Goal: Task Accomplishment & Management: Manage account settings

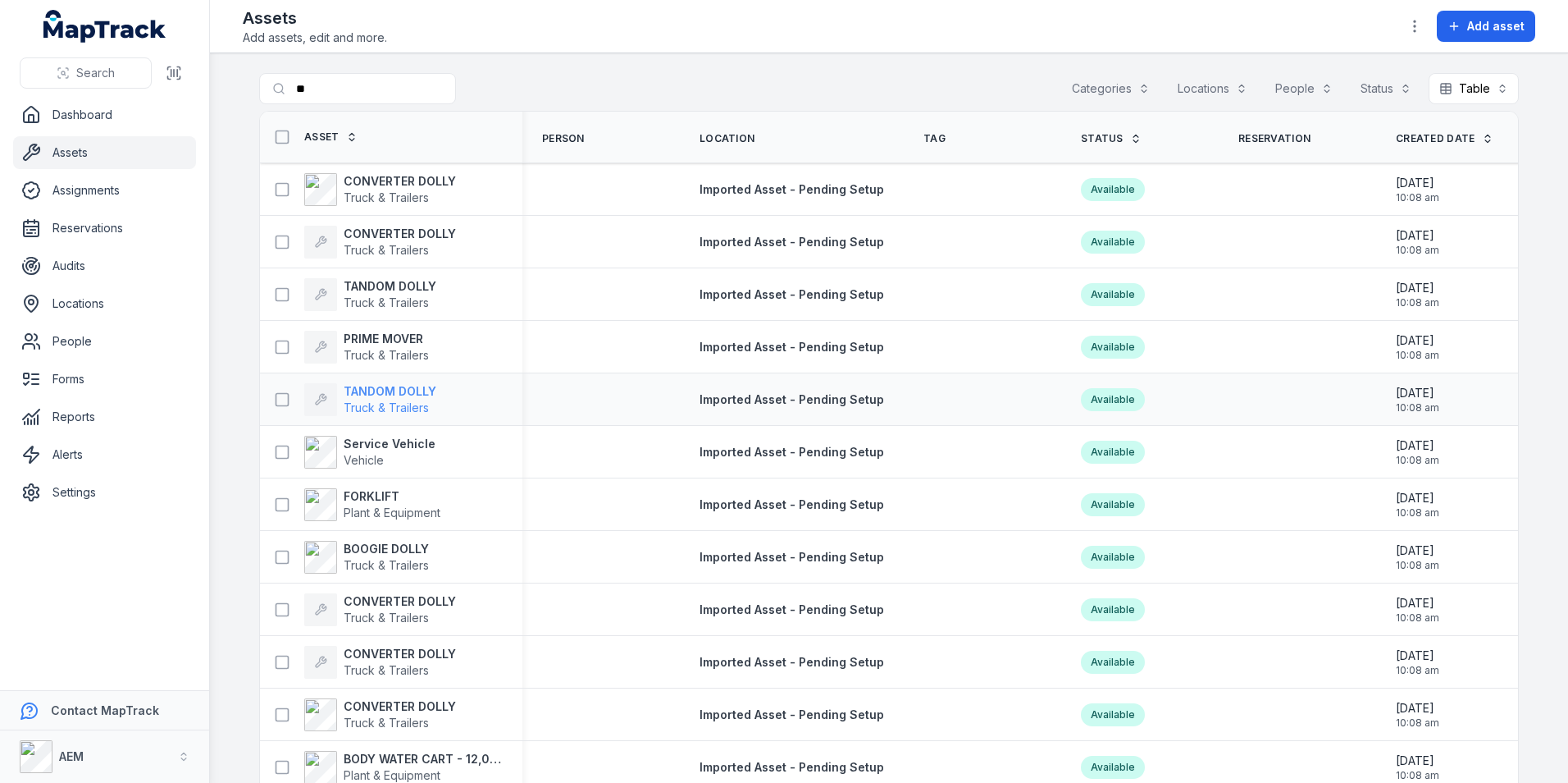
click at [392, 384] on strong "TANDOM DOLLY" at bounding box center [390, 391] width 93 height 16
click at [371, 341] on strong "PRIME MOVER" at bounding box center [387, 338] width 85 height 16
click at [408, 278] on strong "TANDOM DOLLY" at bounding box center [390, 286] width 93 height 16
click at [369, 185] on strong "CONVERTER DOLLY" at bounding box center [400, 181] width 112 height 16
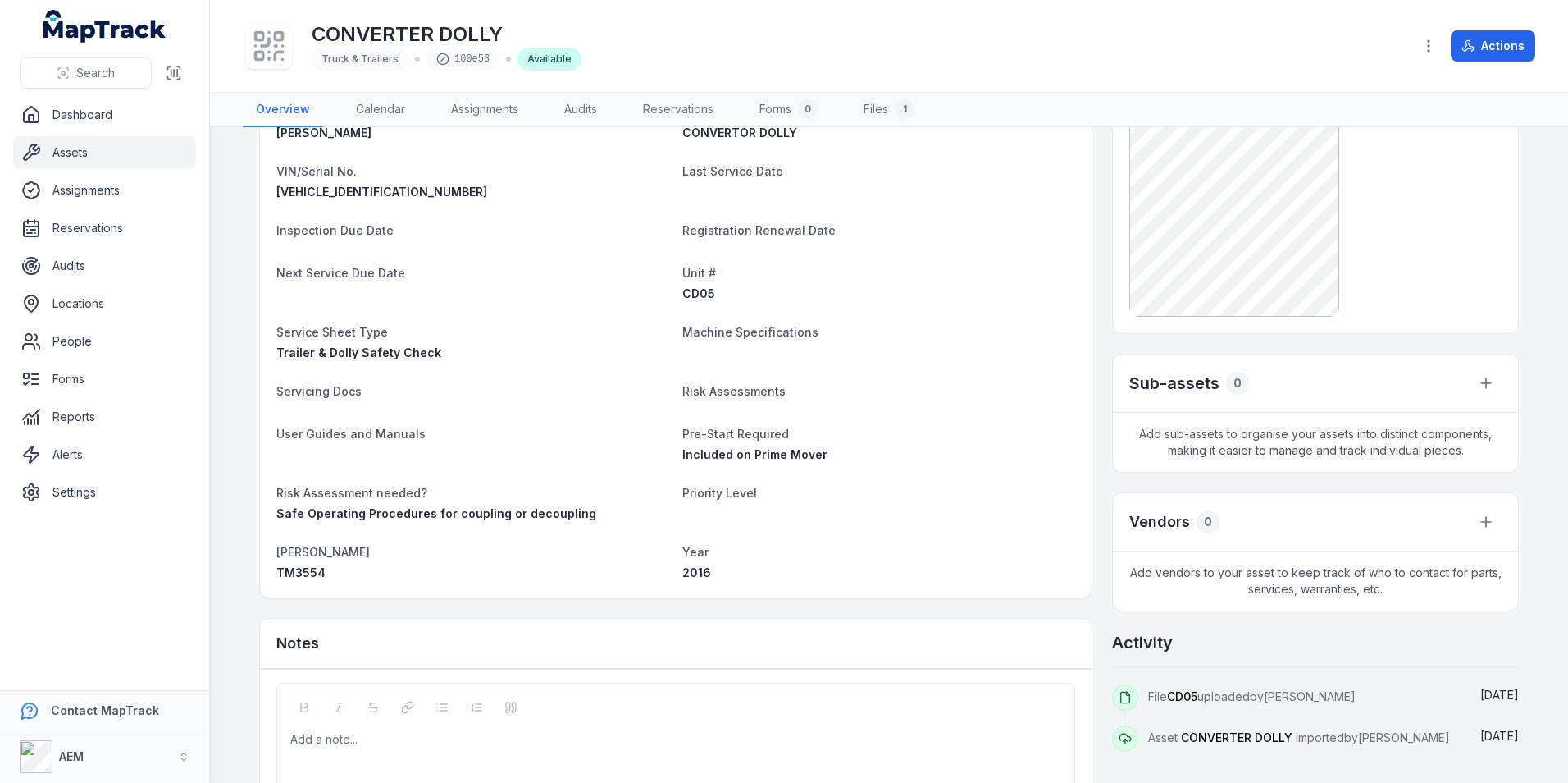
scroll to position [29, 0]
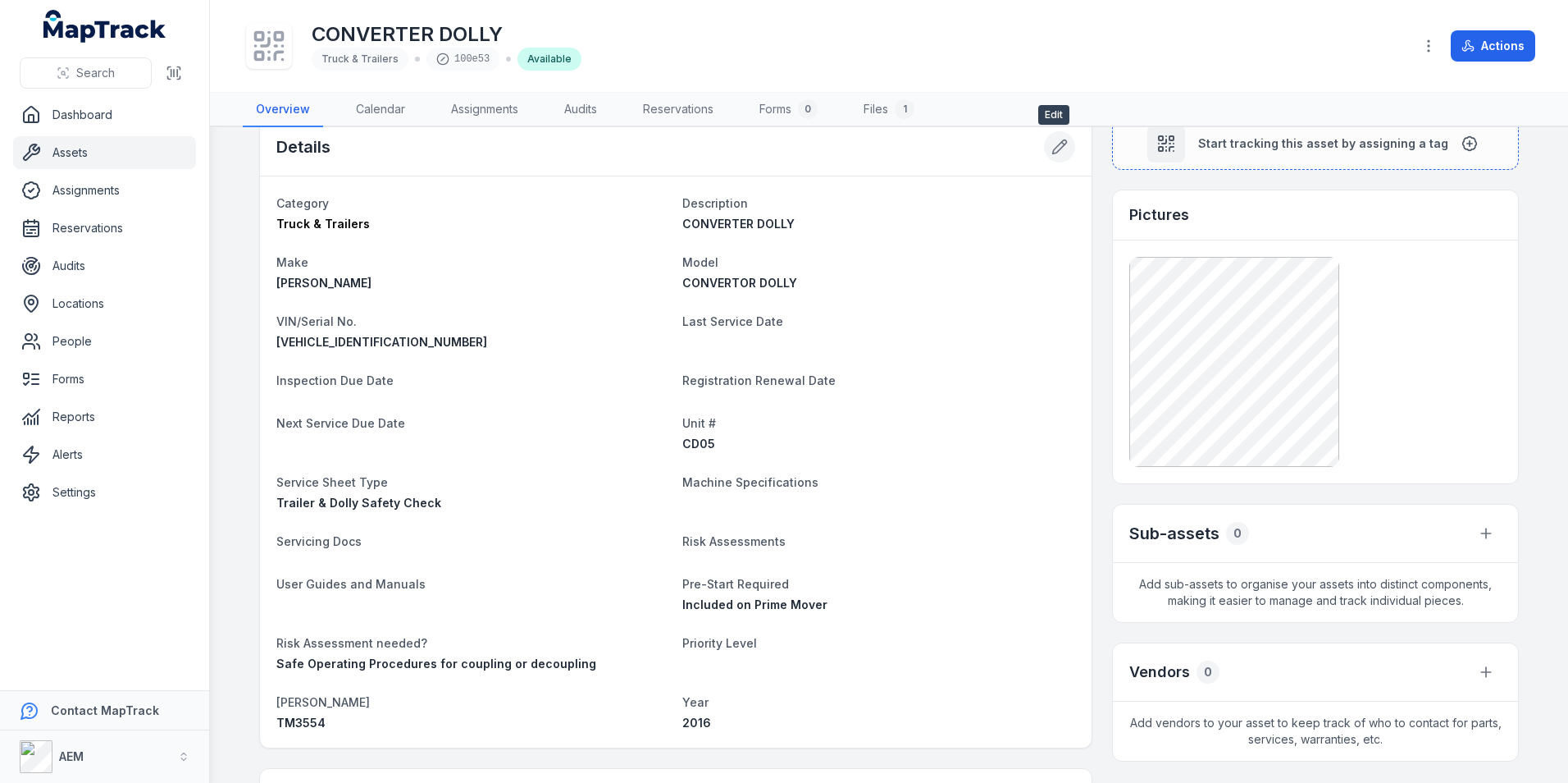
click at [1057, 149] on icon at bounding box center [1059, 146] width 16 height 16
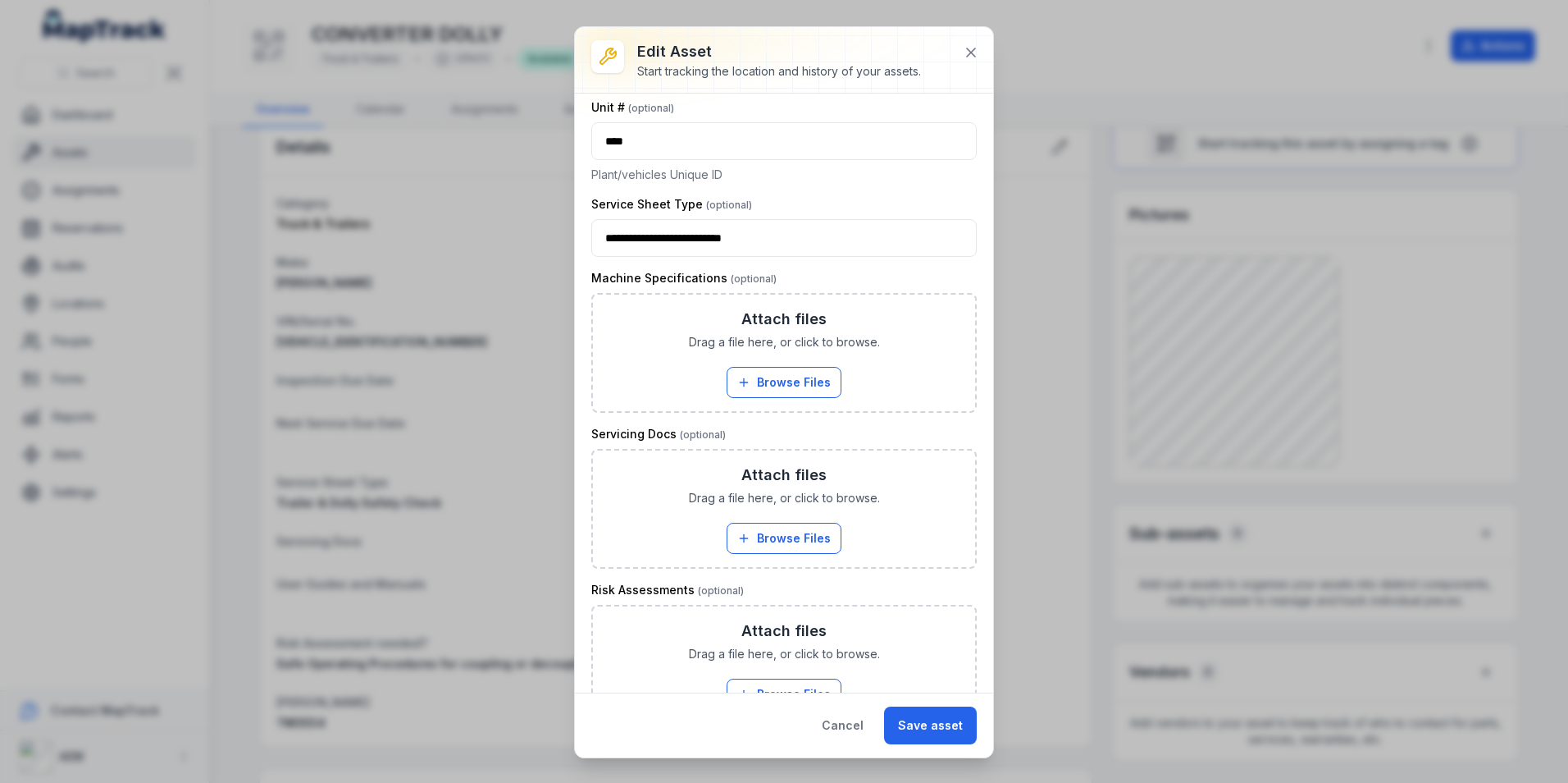
scroll to position [903, 0]
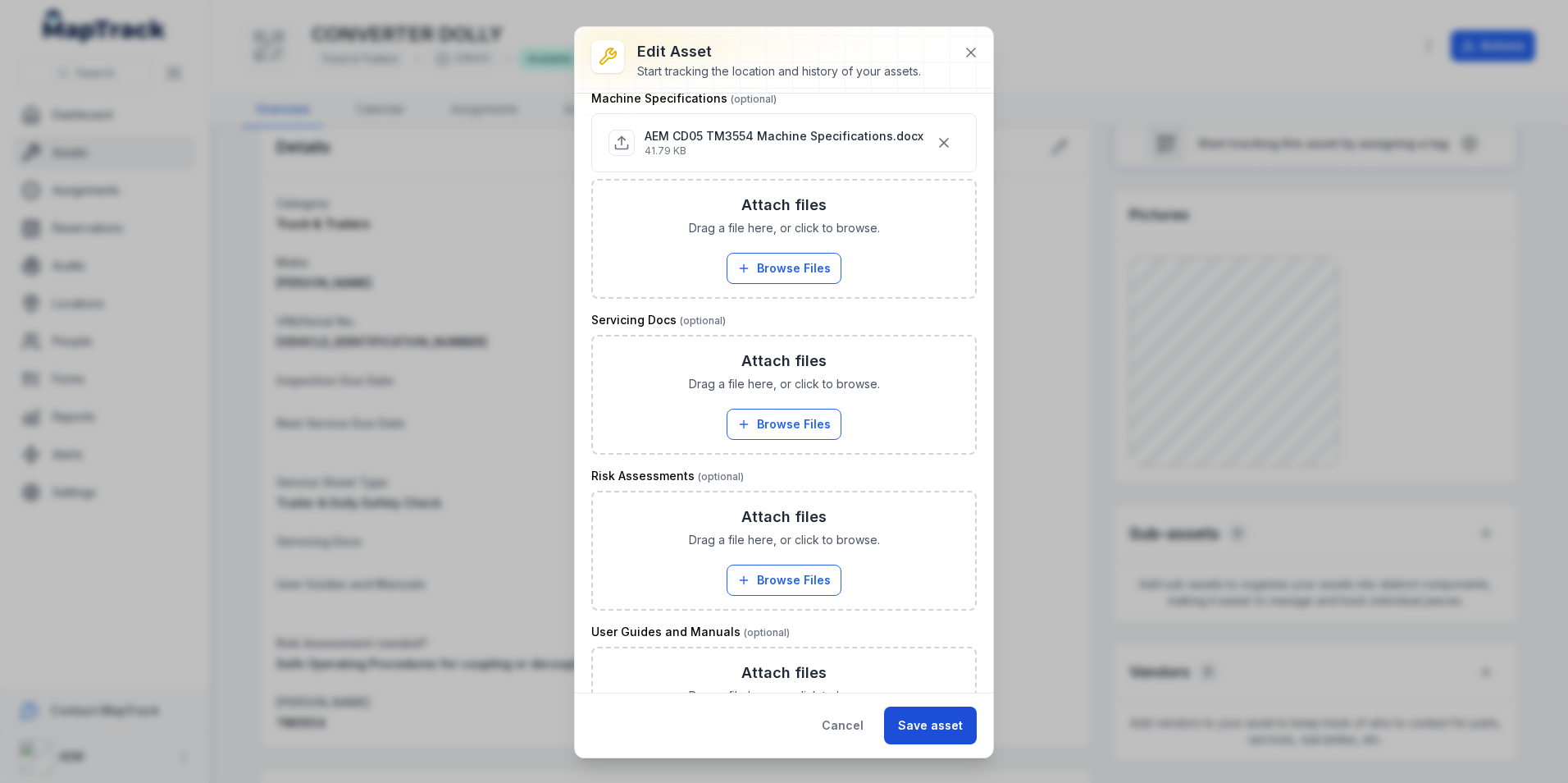
click at [935, 733] on button "Save asset" at bounding box center [931, 726] width 93 height 38
